Goal: Navigation & Orientation: Find specific page/section

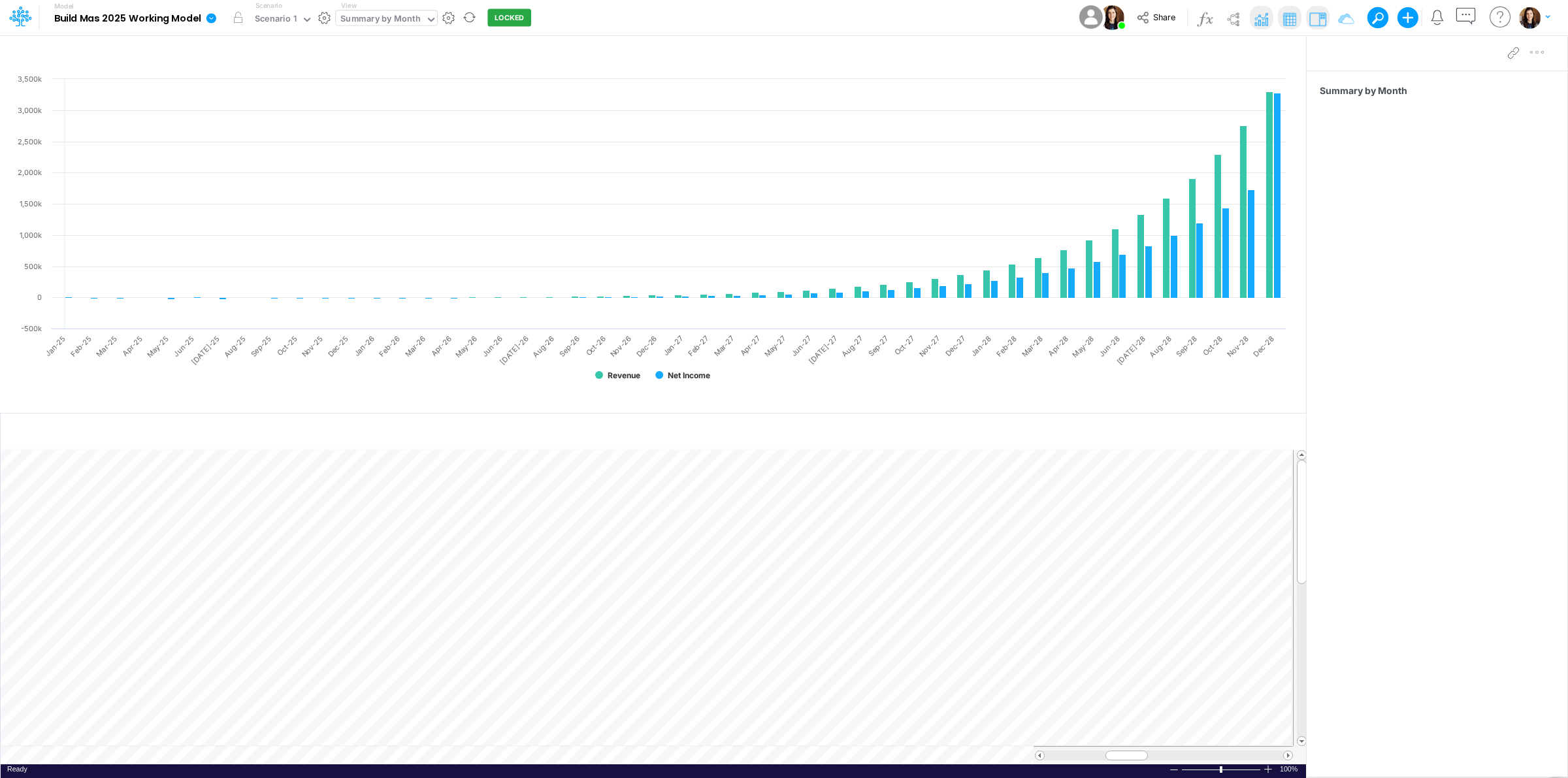
click at [396, 19] on div "Summary by Month" at bounding box center [380, 19] width 80 height 15
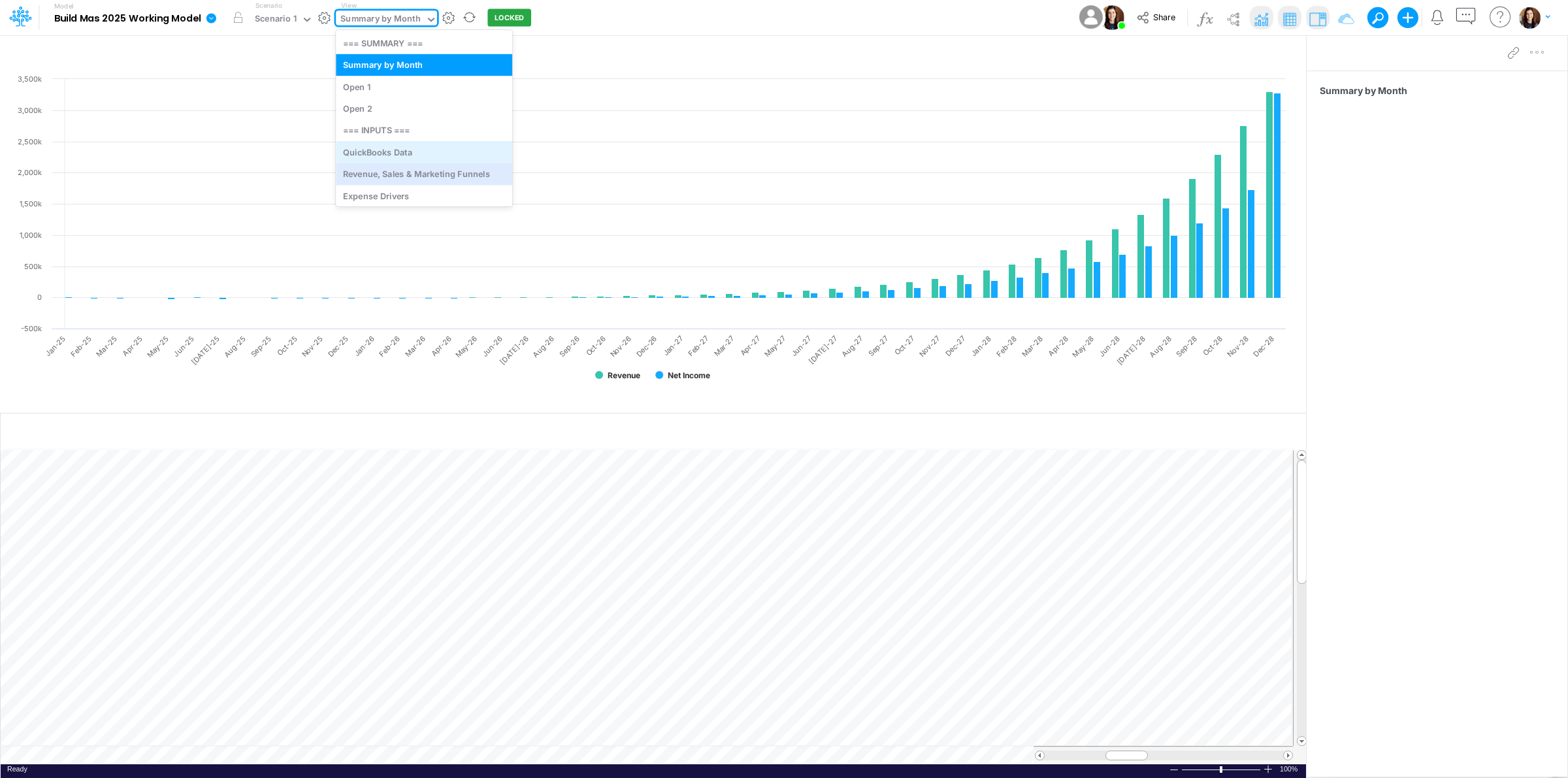
click at [413, 158] on div "QuickBooks Data" at bounding box center [424, 152] width 176 height 22
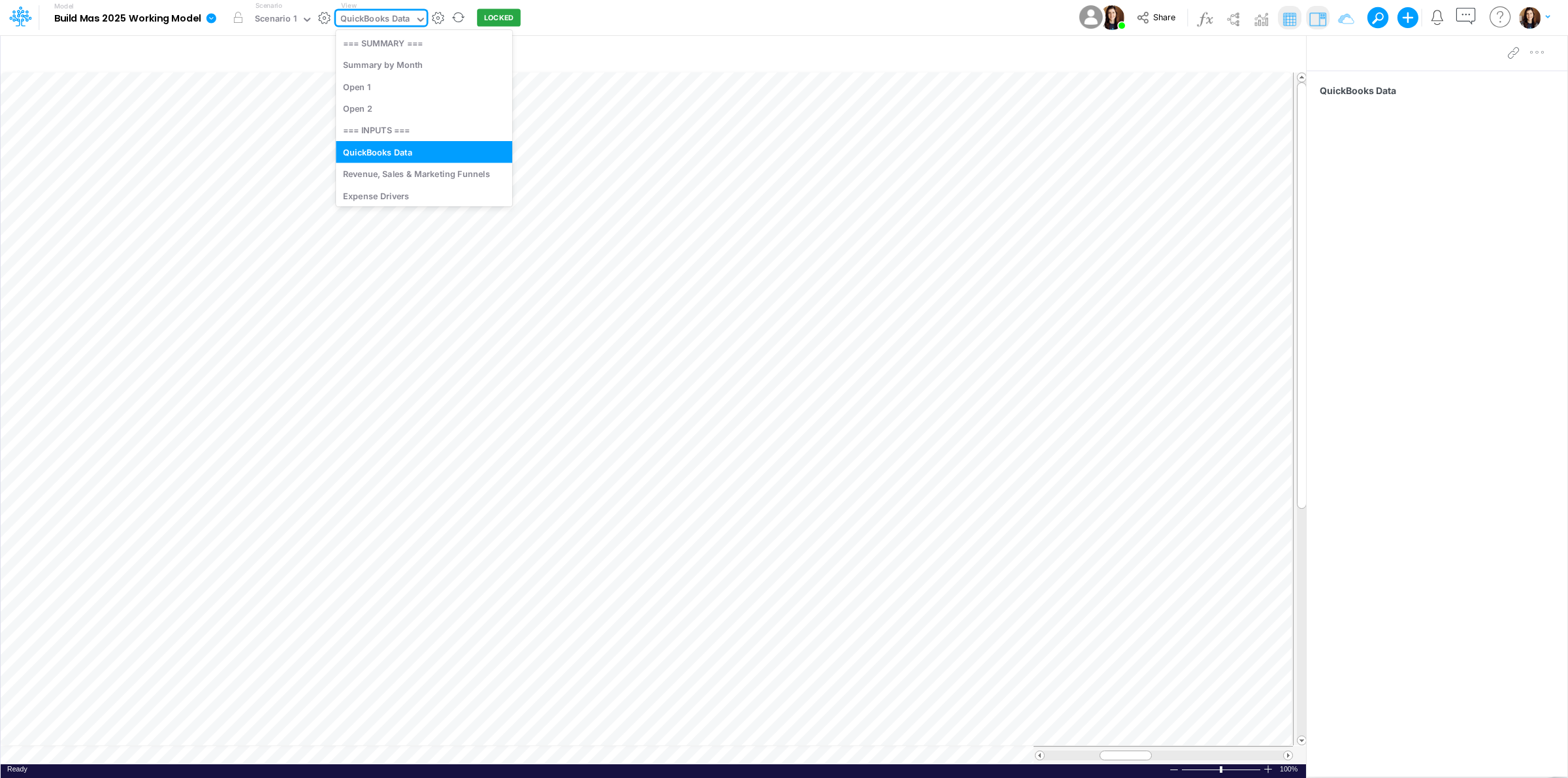
click at [369, 15] on div "QuickBooks Data" at bounding box center [375, 19] width 70 height 15
click at [394, 172] on div "Revenue, Sales & Marketing Funnels" at bounding box center [424, 174] width 176 height 22
